Goal: Information Seeking & Learning: Learn about a topic

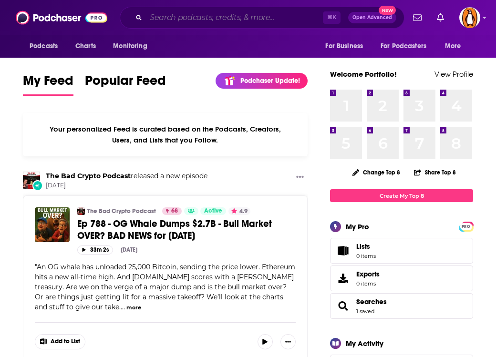
click at [191, 13] on input "Search podcasts, credits, & more..." at bounding box center [234, 17] width 177 height 15
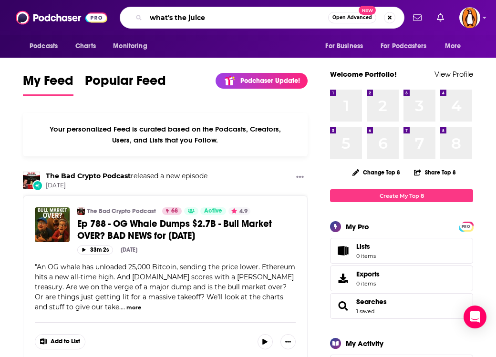
type input "what's the juice"
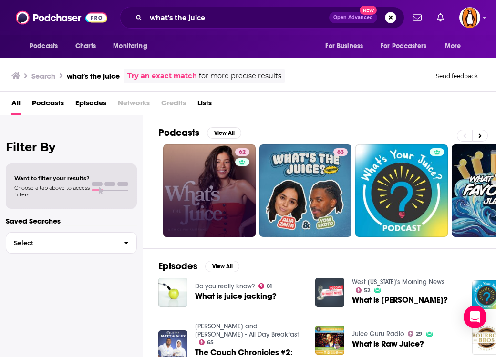
click at [192, 204] on link "62" at bounding box center [209, 191] width 93 height 93
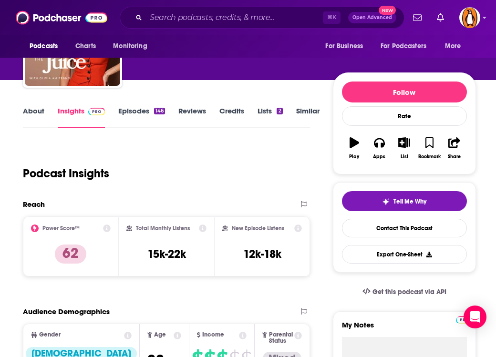
scroll to position [34, 0]
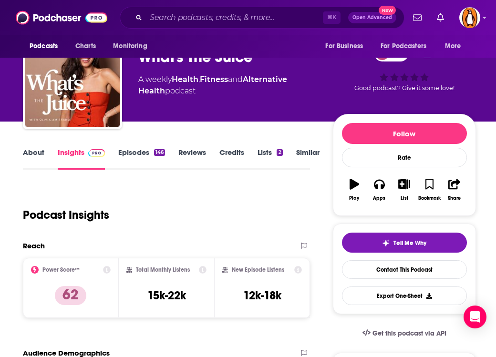
click at [73, 157] on link "Insights" at bounding box center [81, 159] width 47 height 22
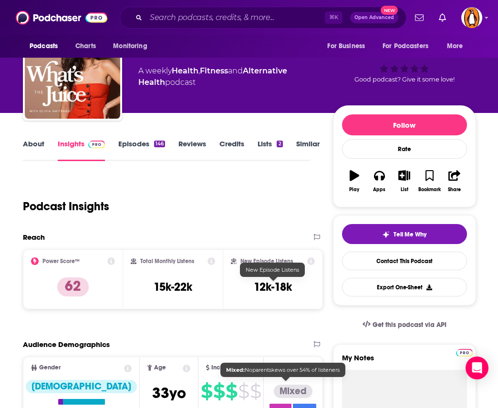
scroll to position [0, 0]
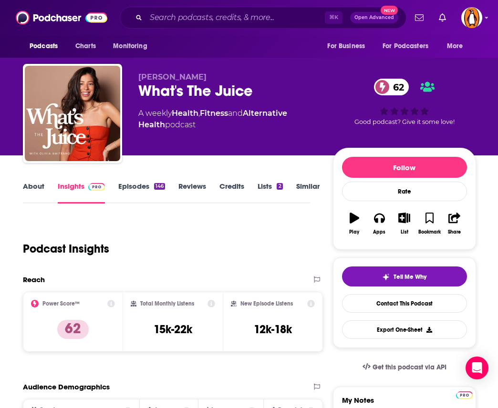
click at [33, 188] on link "About" at bounding box center [33, 193] width 21 height 22
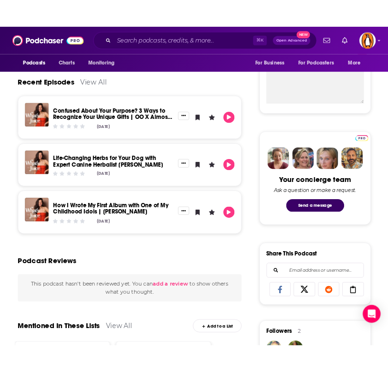
scroll to position [352, 0]
